Goal: Task Accomplishment & Management: Complete application form

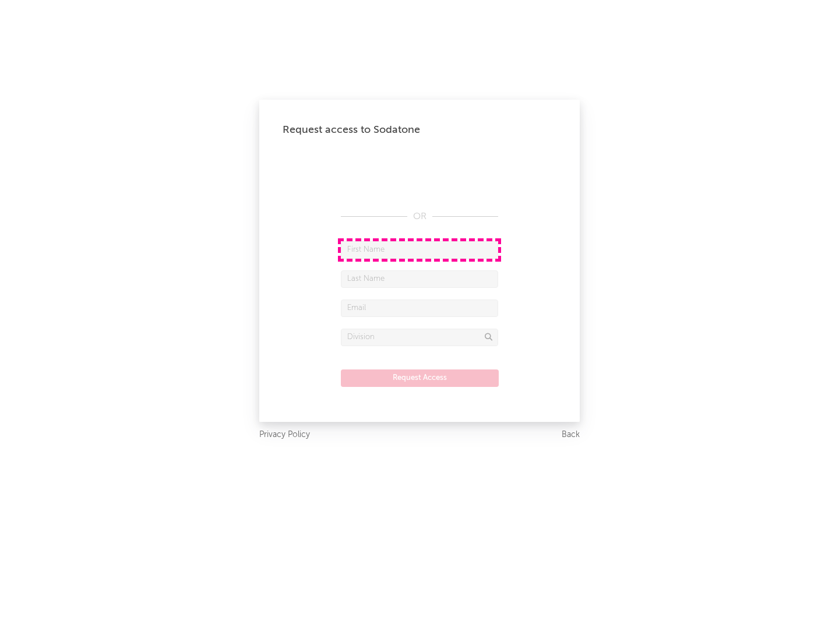
click at [420, 249] on input "text" at bounding box center [419, 249] width 157 height 17
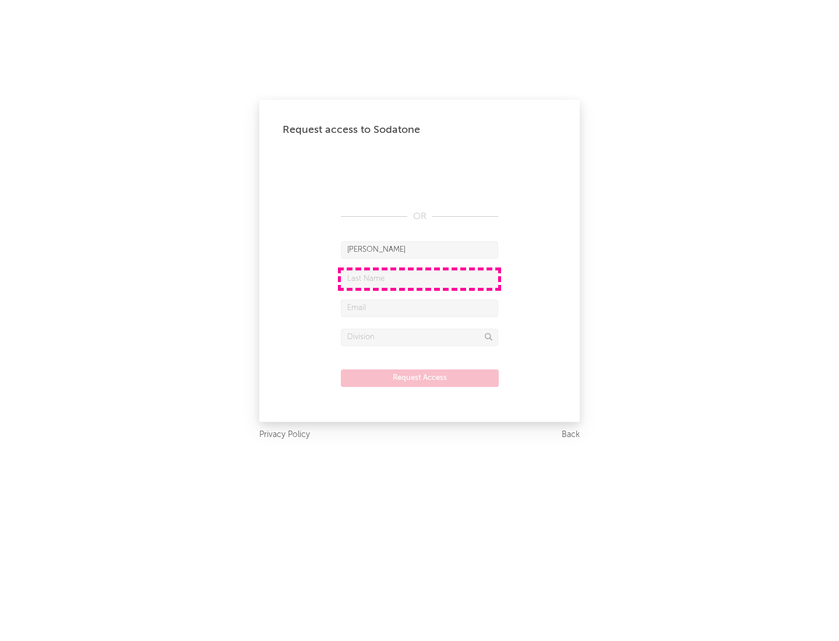
type input "[PERSON_NAME]"
click at [420, 279] on input "text" at bounding box center [419, 278] width 157 height 17
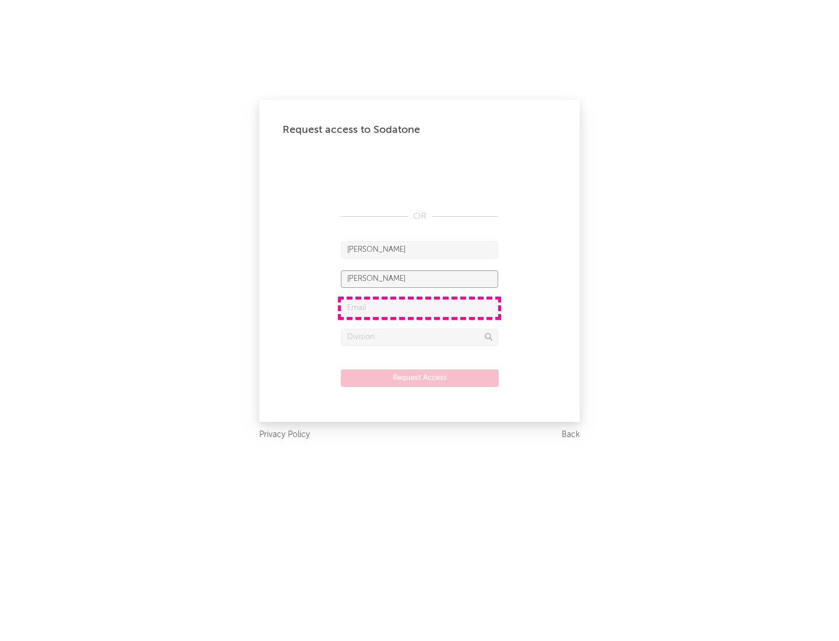
type input "[PERSON_NAME]"
click at [420, 308] on input "text" at bounding box center [419, 307] width 157 height 17
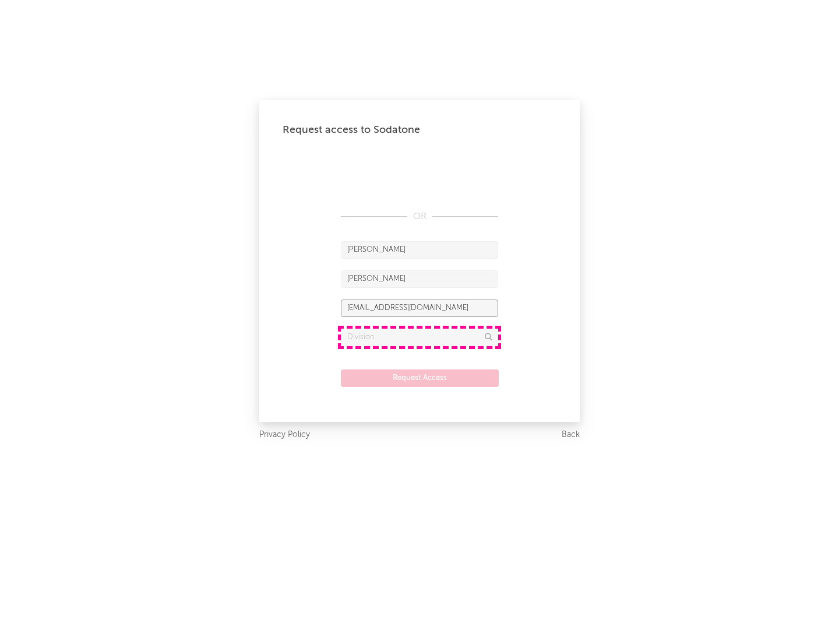
type input "[EMAIL_ADDRESS][DOMAIN_NAME]"
click at [420, 337] on input "text" at bounding box center [419, 337] width 157 height 17
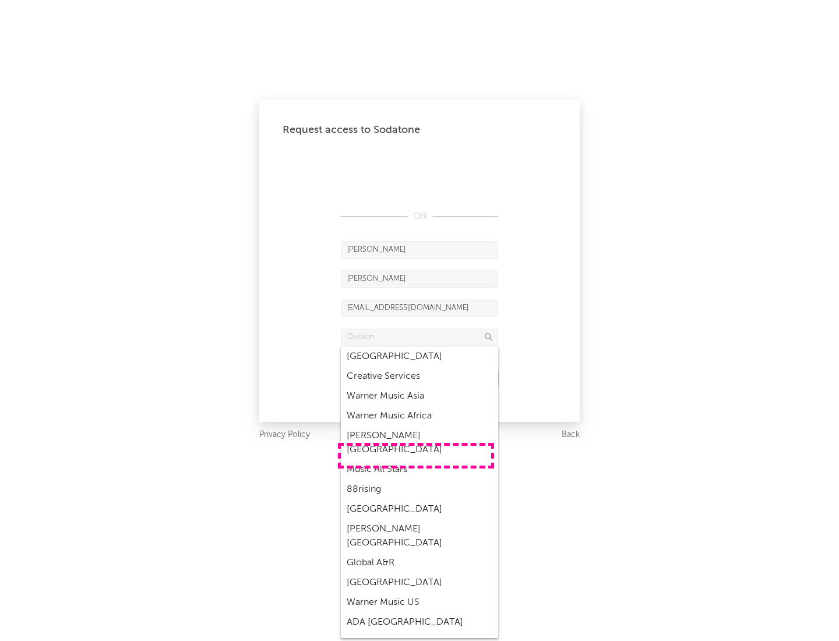
click at [416, 460] on div "Music All Stars" at bounding box center [419, 470] width 157 height 20
type input "Music All Stars"
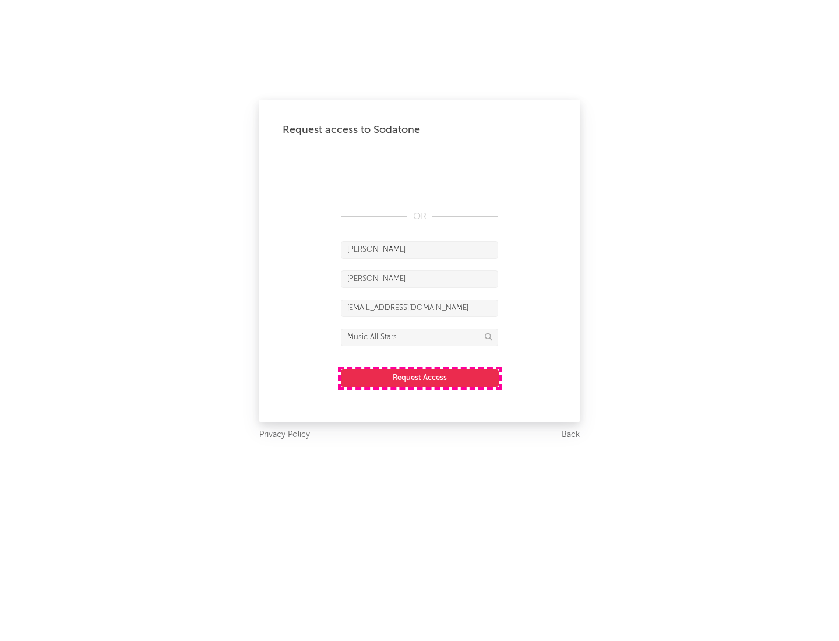
click at [420, 378] on button "Request Access" at bounding box center [420, 377] width 158 height 17
